Goal: Navigation & Orientation: Find specific page/section

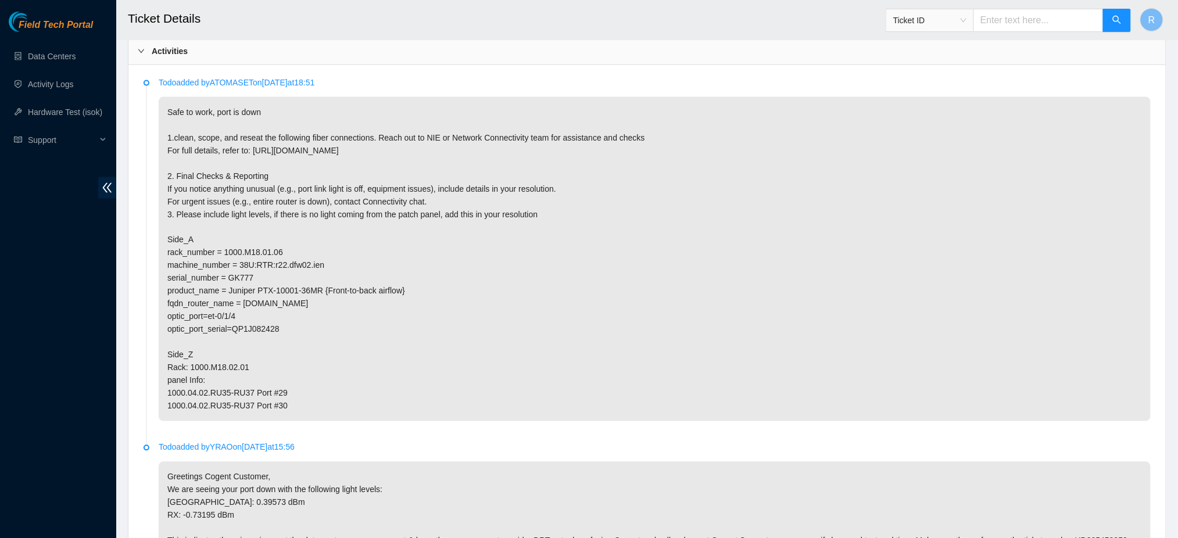
scroll to position [595, 0]
